Goal: Find specific page/section: Find specific page/section

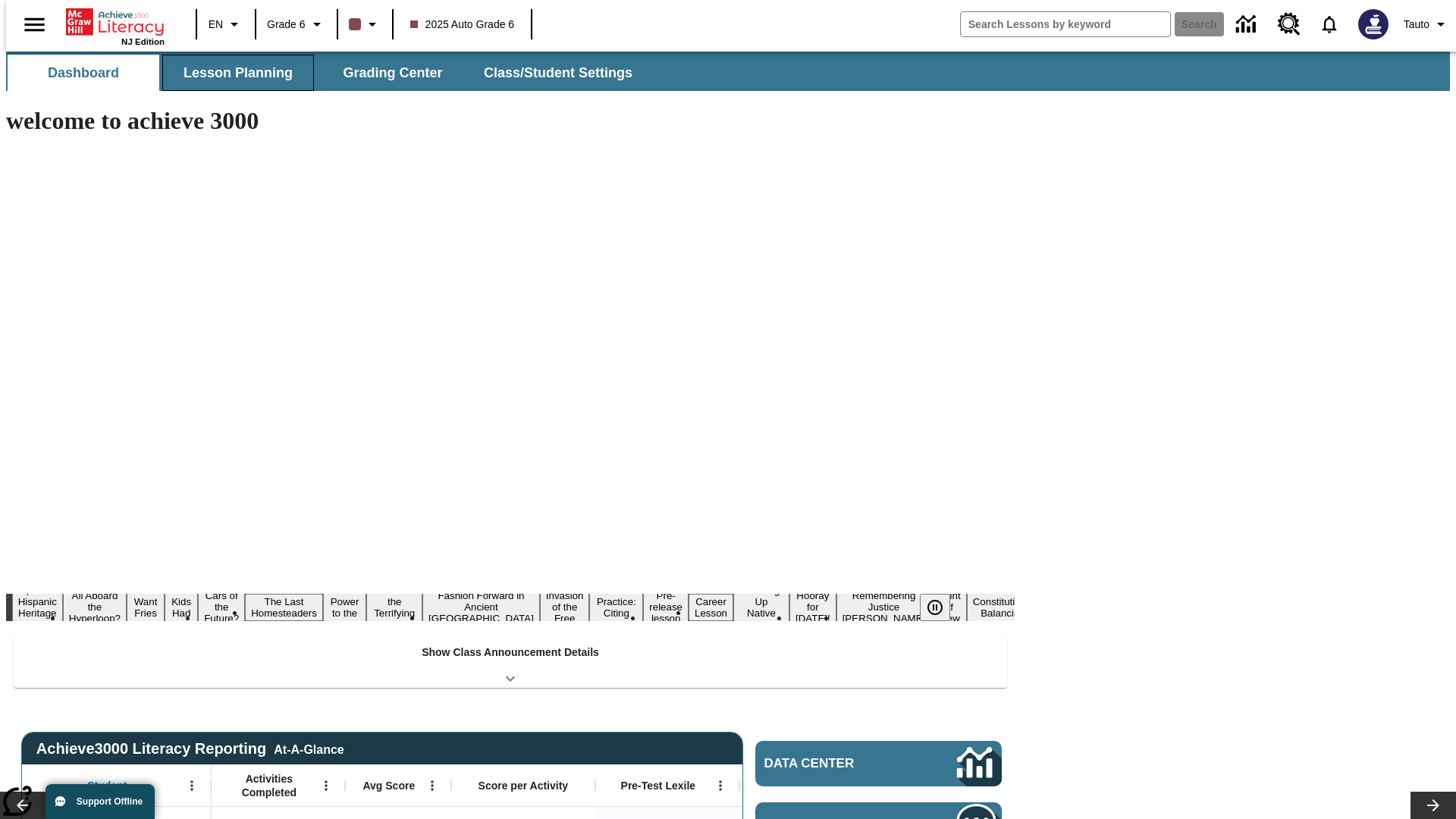
click at [232, 73] on button "Lesson Planning" at bounding box center [238, 72] width 152 height 36
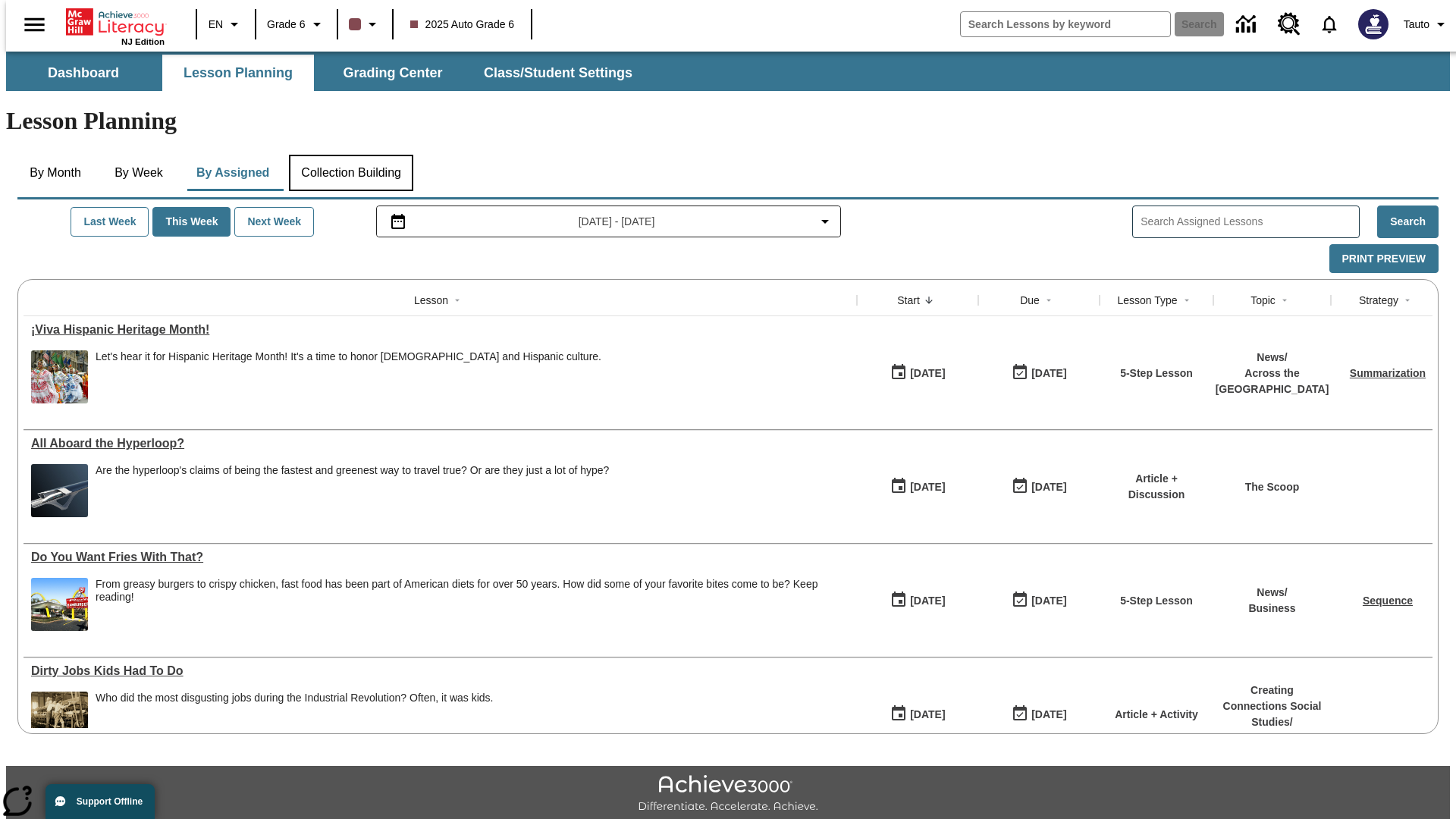
click at [350, 154] on button "Collection Building" at bounding box center [350, 172] width 124 height 36
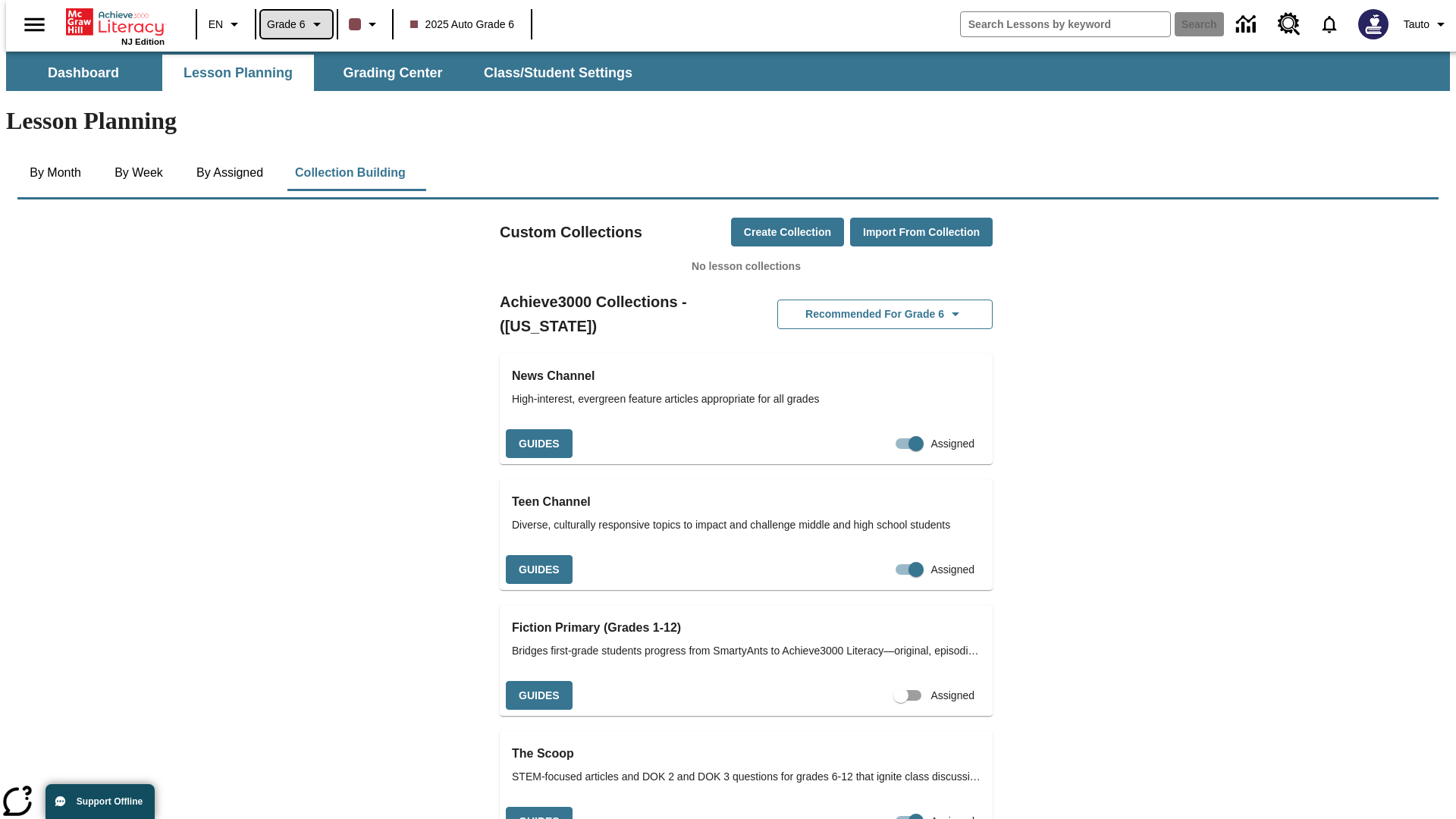
click at [291, 24] on span "Grade 6" at bounding box center [286, 25] width 38 height 16
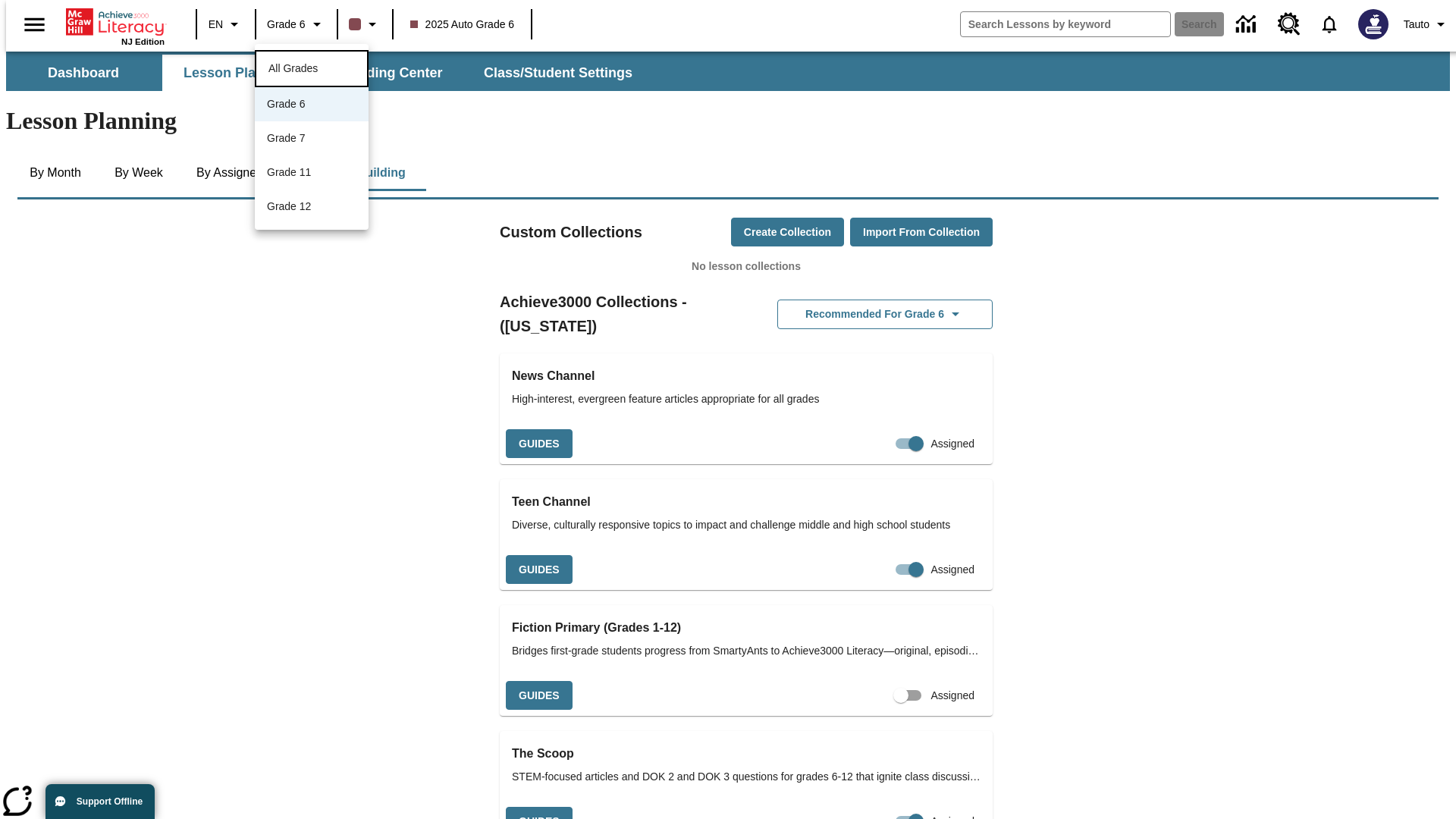
click at [312, 66] on span "All Grades" at bounding box center [294, 68] width 50 height 12
